Goal: Transaction & Acquisition: Subscribe to service/newsletter

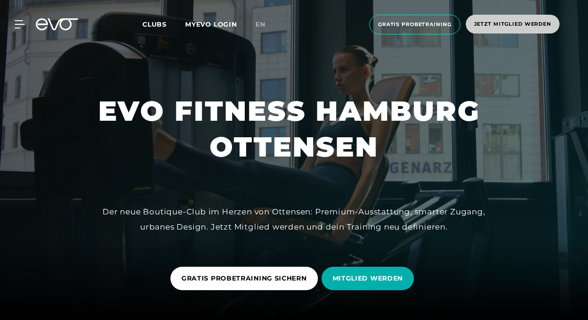
click at [494, 23] on span "Jetzt Mitglied werden" at bounding box center [512, 24] width 77 height 8
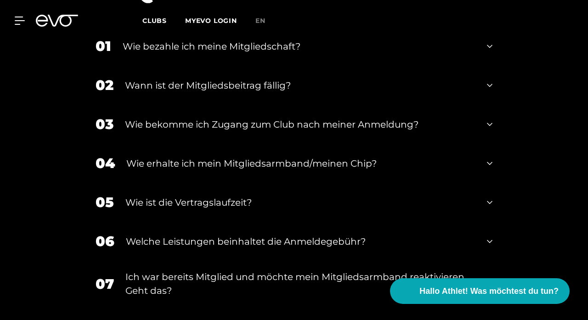
scroll to position [1152, 0]
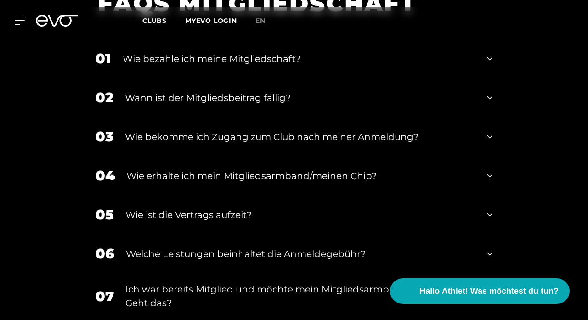
click at [295, 59] on div "Wie bezahle ich meine Mitgliedschaft?" at bounding box center [299, 59] width 353 height 14
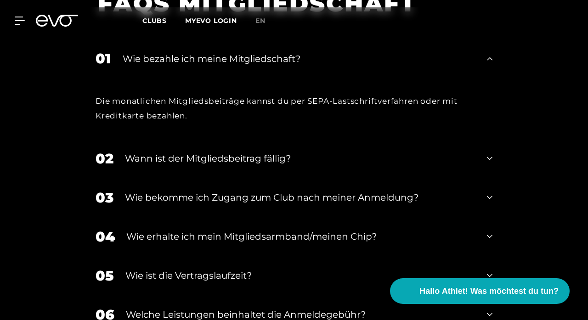
click at [295, 59] on div "Wie bezahle ich meine Mitgliedschaft?" at bounding box center [299, 59] width 353 height 14
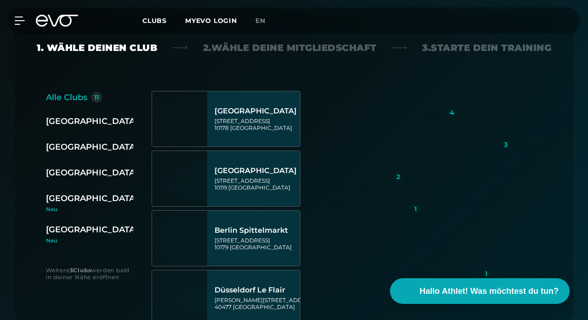
scroll to position [234, 0]
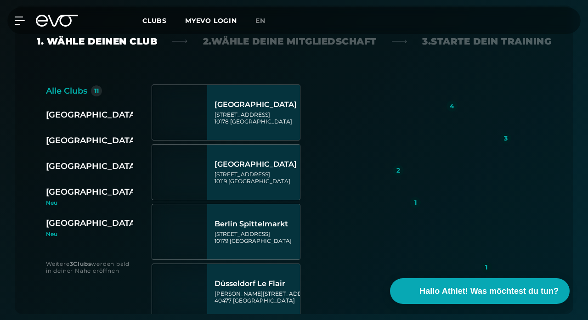
click at [81, 169] on div "[GEOGRAPHIC_DATA]" at bounding box center [92, 166] width 92 height 13
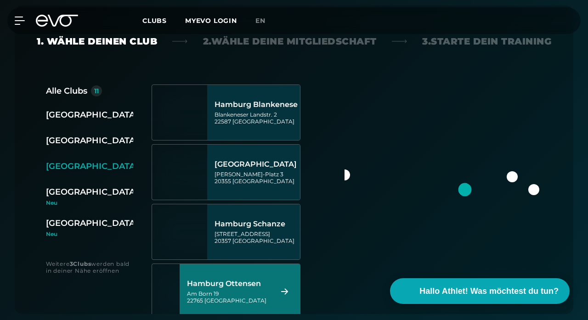
click at [252, 284] on div "Hamburg Ottensen" at bounding box center [229, 283] width 84 height 9
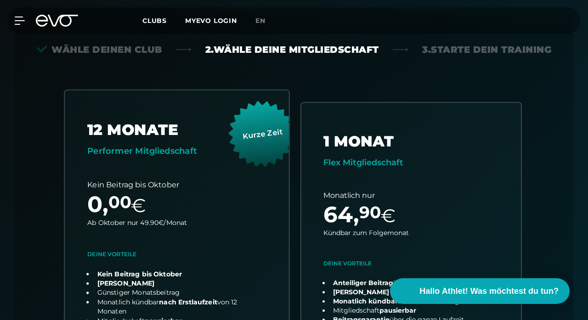
scroll to position [225, 0]
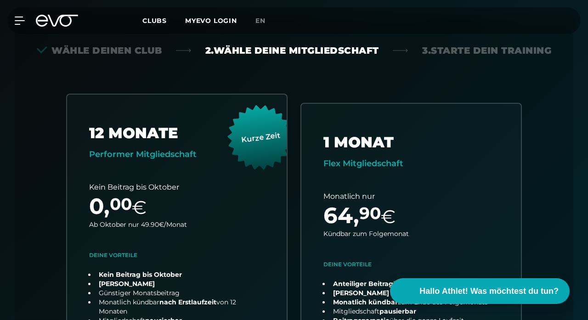
click at [140, 52] on div "Wähle deinen Club" at bounding box center [99, 50] width 125 height 13
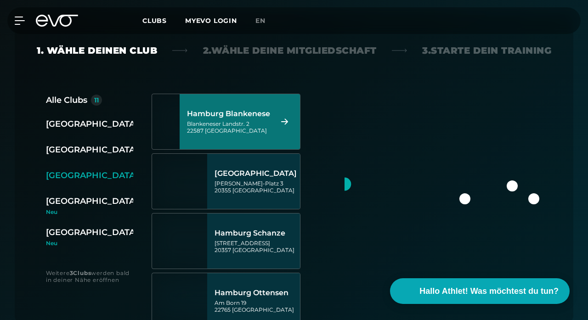
click at [244, 121] on div "Blankeneser Landstr. 2 22587 [GEOGRAPHIC_DATA]" at bounding box center [229, 127] width 84 height 14
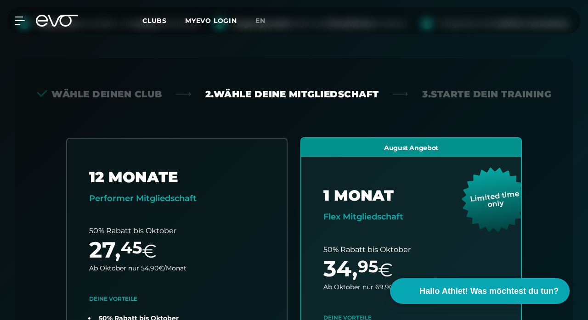
scroll to position [179, 0]
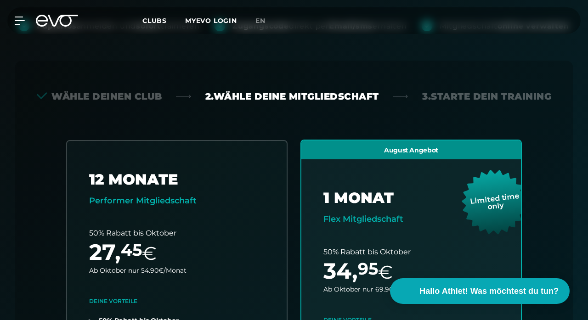
click at [139, 90] on div "Wähle deinen Club" at bounding box center [99, 96] width 125 height 13
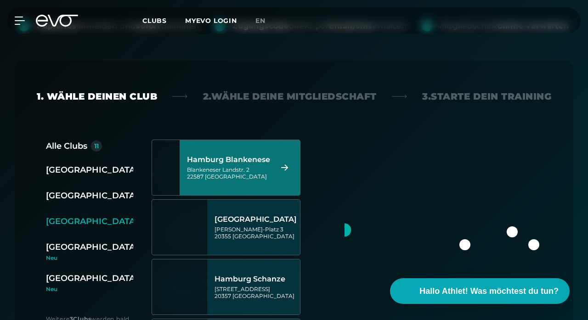
click at [74, 169] on div "Berlin 3" at bounding box center [99, 170] width 107 height 13
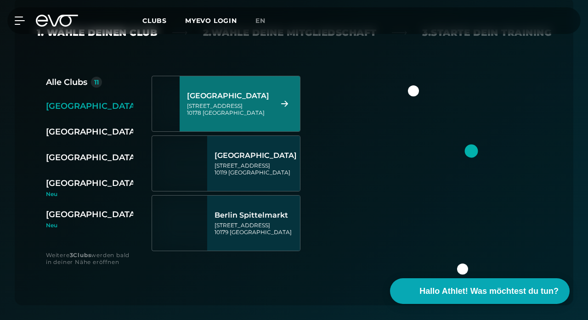
scroll to position [245, 0]
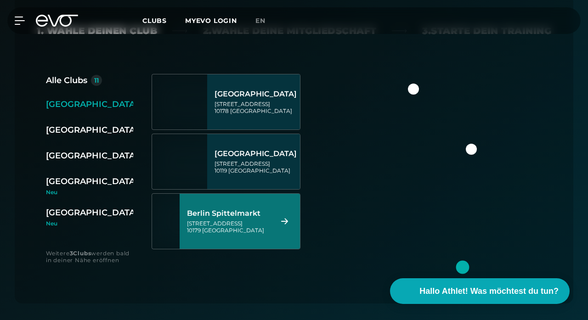
click at [446, 165] on img at bounding box center [451, 181] width 215 height 215
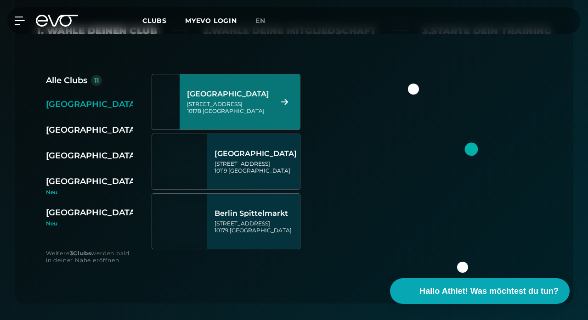
click at [89, 156] on div "Hamburg 4" at bounding box center [99, 155] width 107 height 13
